Goal: Browse casually

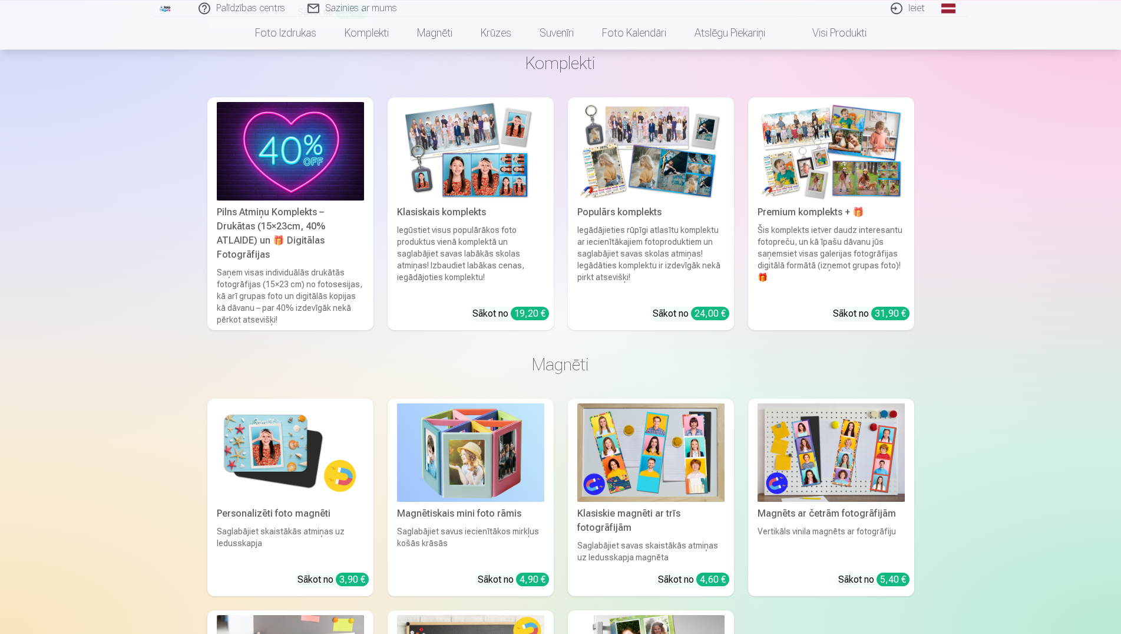
scroll to position [962, 0]
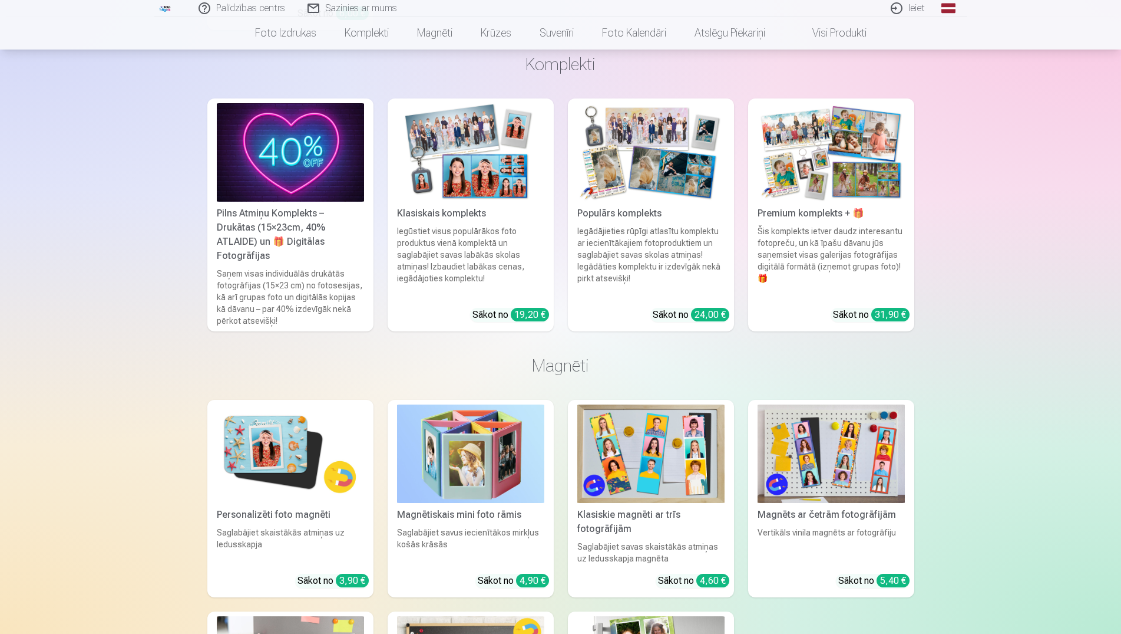
click at [681, 175] on img at bounding box center [651, 152] width 147 height 98
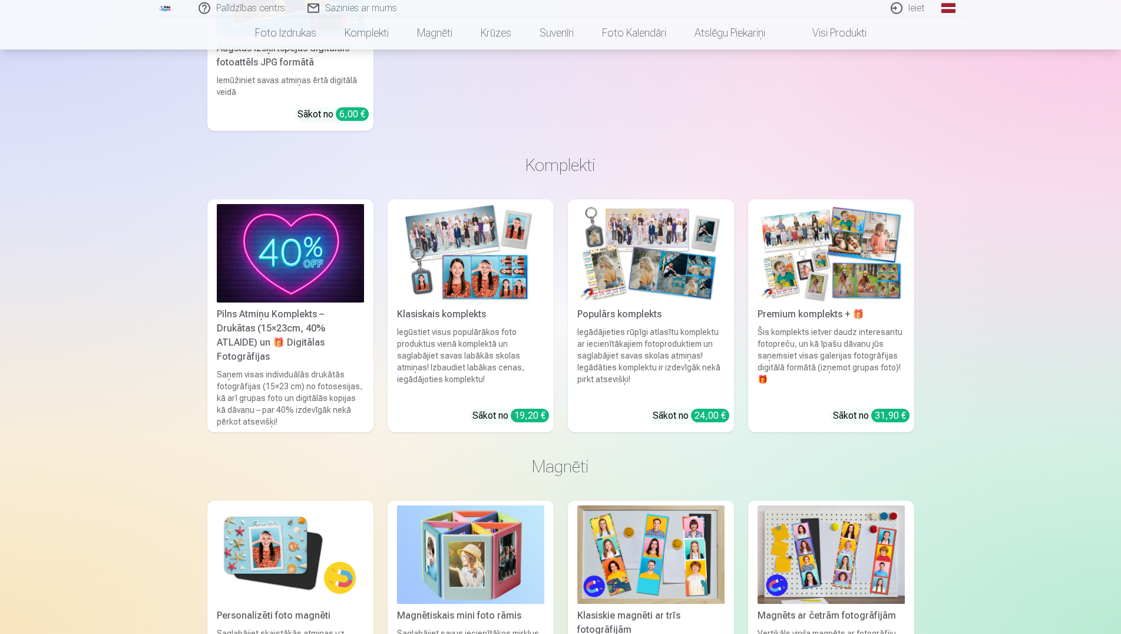
scroll to position [902, 0]
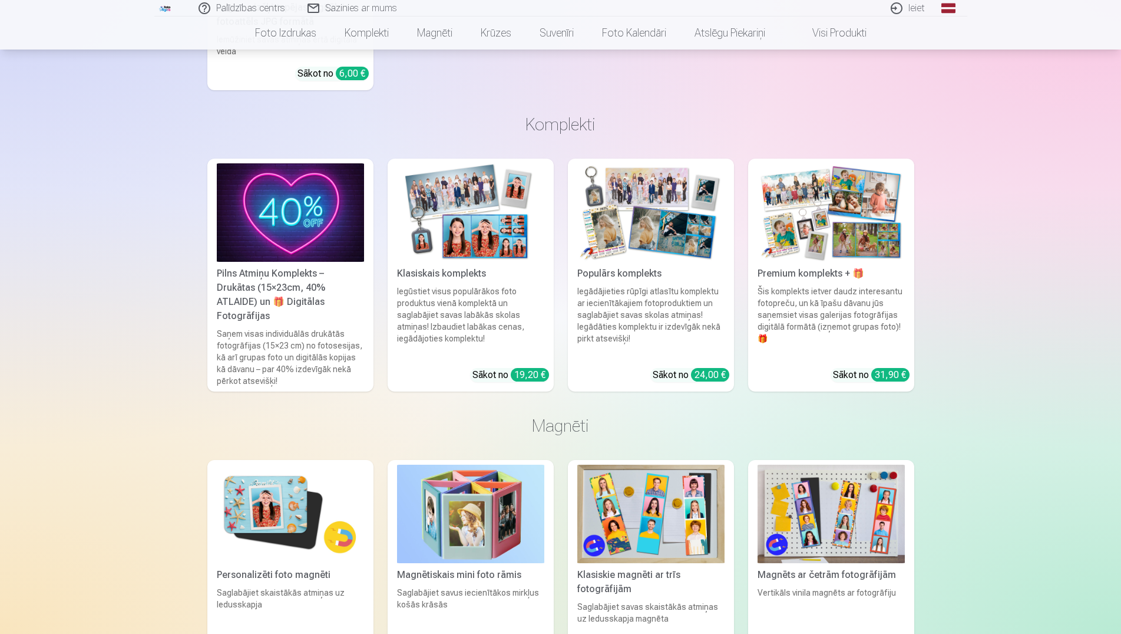
click at [842, 227] on img at bounding box center [831, 212] width 147 height 98
